Goal: Task Accomplishment & Management: Manage account settings

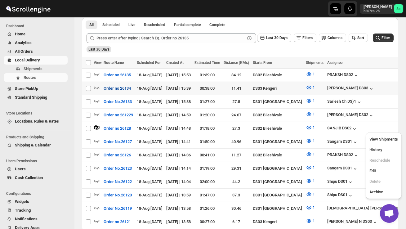
scroll to position [6, 0]
click at [96, 74] on icon "button" at bounding box center [97, 74] width 6 height 6
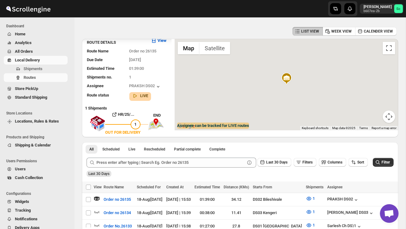
scroll to position [0, 0]
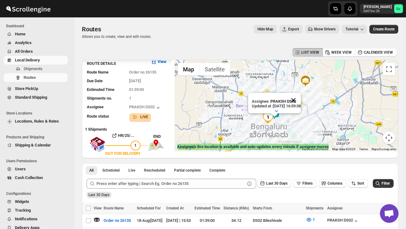
click at [299, 101] on button "Close" at bounding box center [293, 100] width 15 height 15
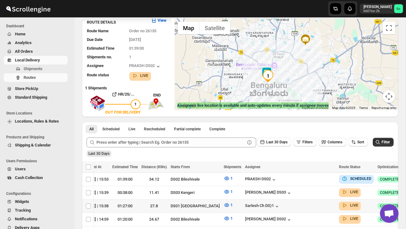
scroll to position [0, 82]
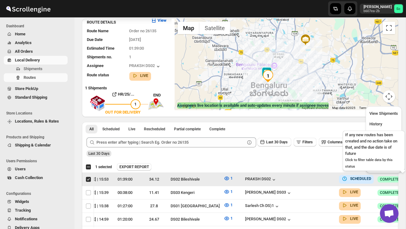
scroll to position [0, 0]
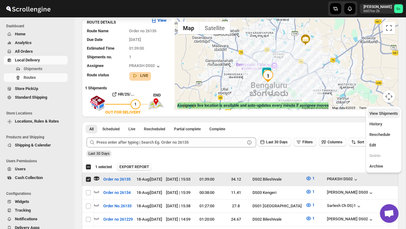
click at [382, 115] on span "View Shipments" at bounding box center [383, 113] width 29 height 5
checkbox input "false"
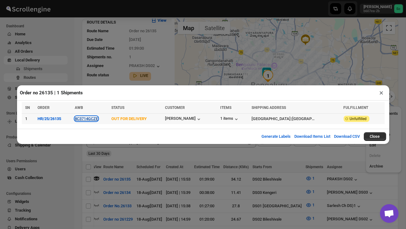
click at [88, 118] on button "8C3714GCZE" at bounding box center [86, 118] width 23 height 5
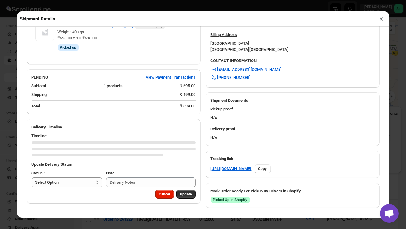
scroll to position [242, 0]
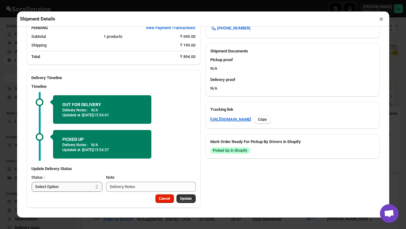
click at [85, 187] on select "Select Option PICKED UP OUT FOR DELIVERY RESCHEDULE DELIVERED CANCELLED" at bounding box center [67, 187] width 71 height 10
select select "DELIVERED"
click at [183, 198] on span "Update" at bounding box center [186, 198] width 12 height 5
select select
click at [381, 21] on button "×" at bounding box center [381, 19] width 9 height 9
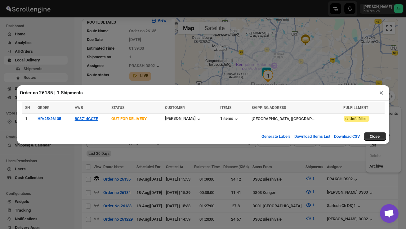
click at [378, 91] on button "×" at bounding box center [381, 92] width 9 height 9
